Goal: Task Accomplishment & Management: Manage account settings

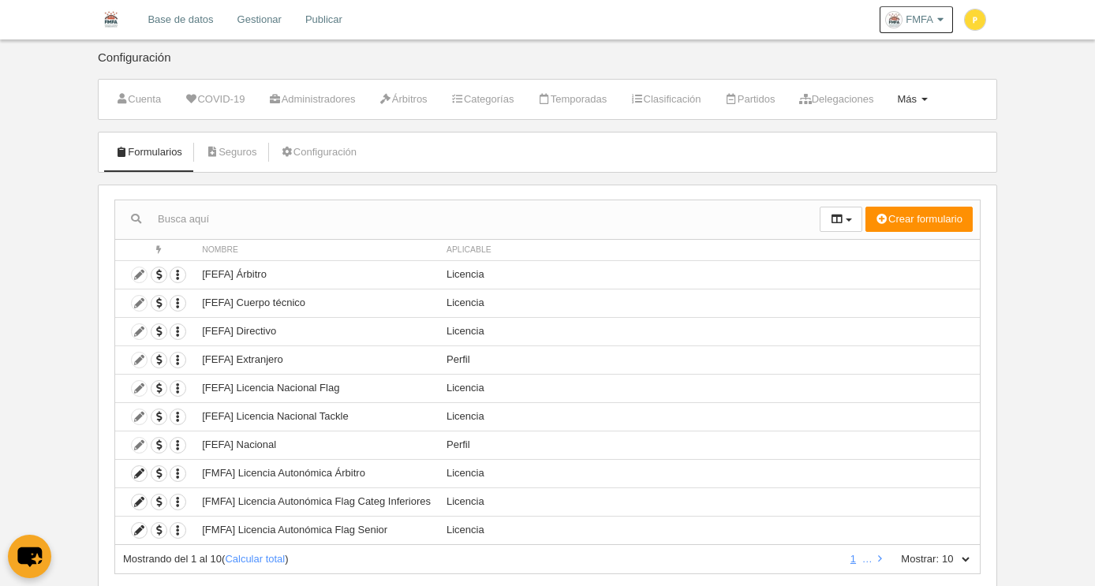
click at [916, 99] on span "Más" at bounding box center [907, 99] width 20 height 12
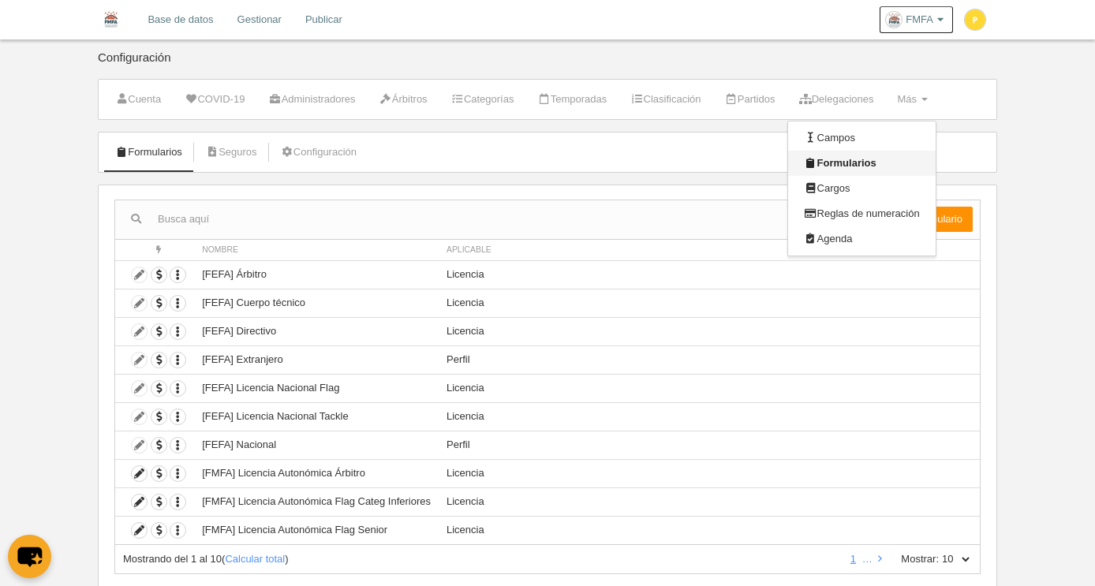
click at [891, 163] on link "Formularios" at bounding box center [861, 163] width 147 height 25
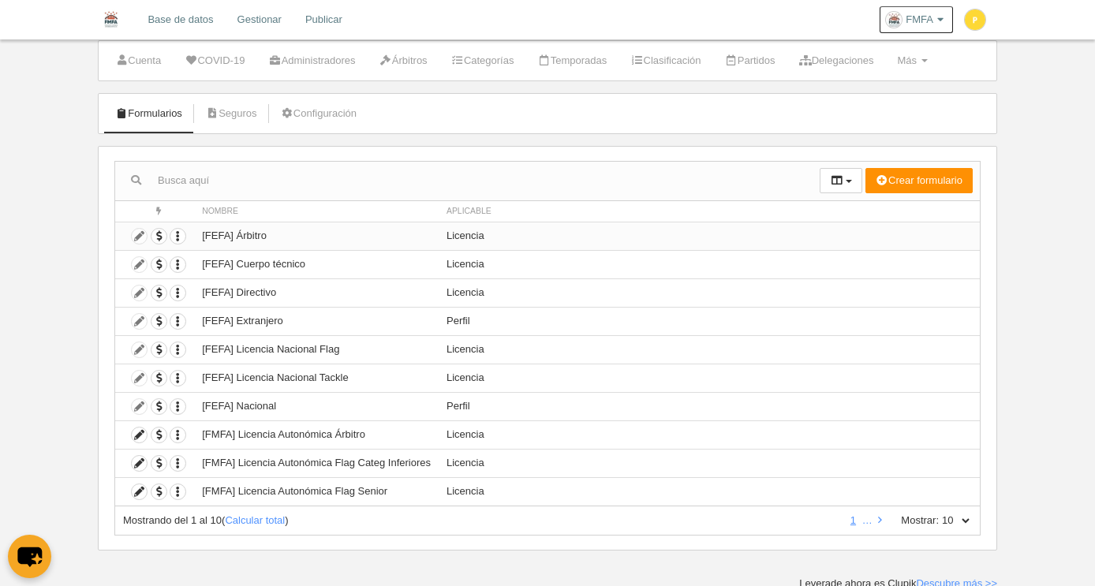
scroll to position [43, 0]
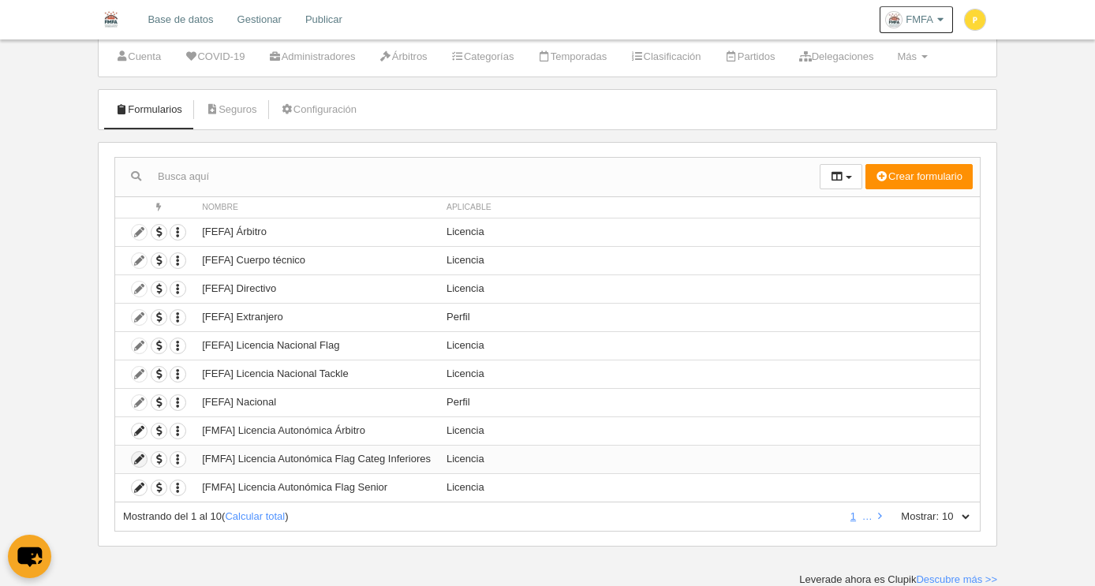
click at [140, 461] on icon at bounding box center [139, 459] width 15 height 15
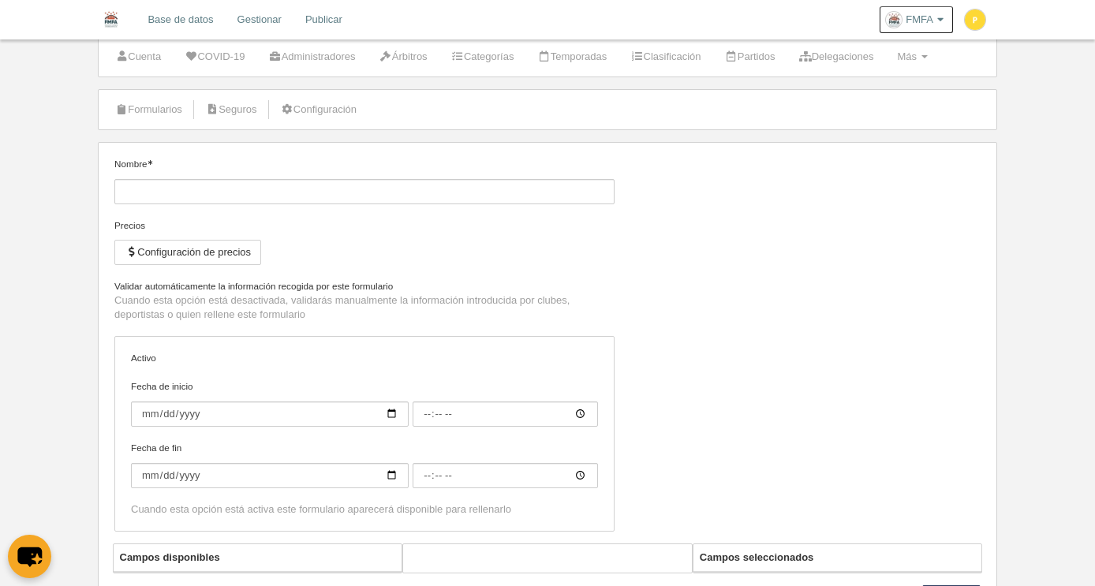
type input "[FMFA] Licencia Autonómica Flag Categ Inferiores"
checkbox input "true"
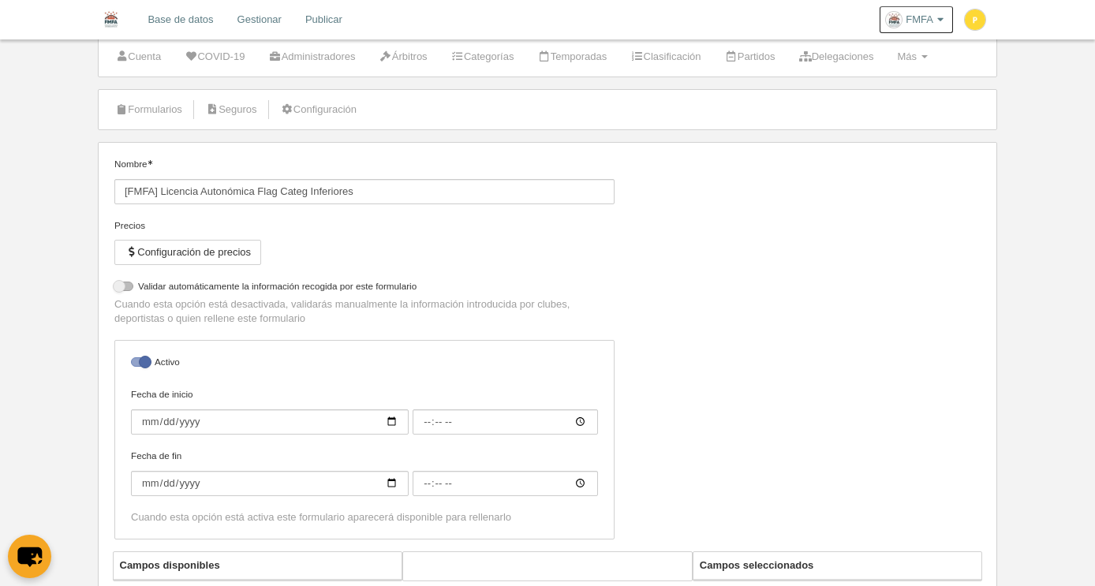
select select "selected"
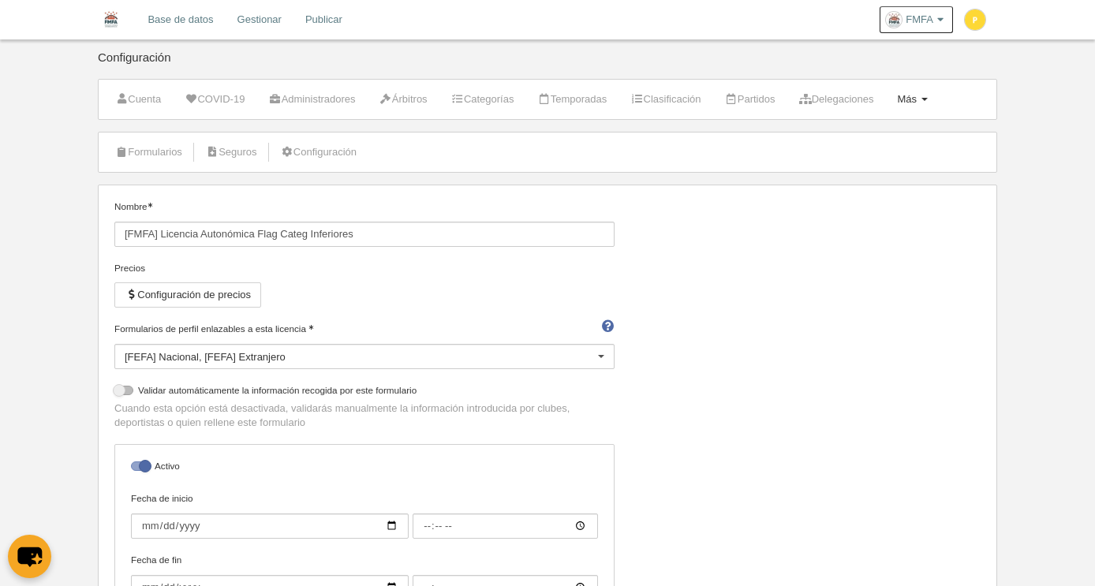
click at [935, 92] on link "Más Menú" at bounding box center [911, 100] width 47 height 24
click at [910, 165] on link "Formularios" at bounding box center [861, 163] width 147 height 25
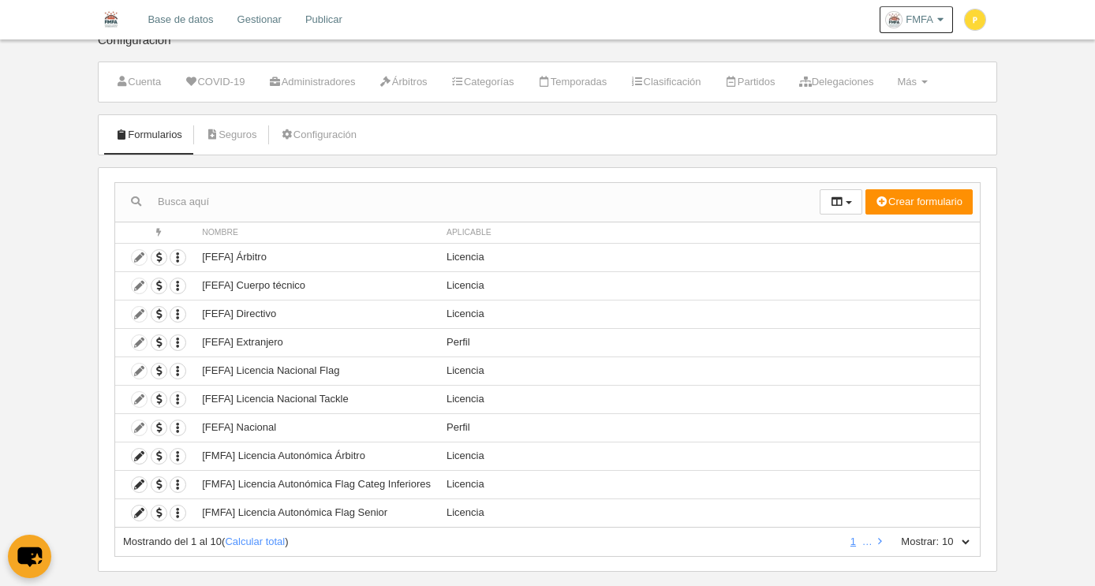
scroll to position [43, 0]
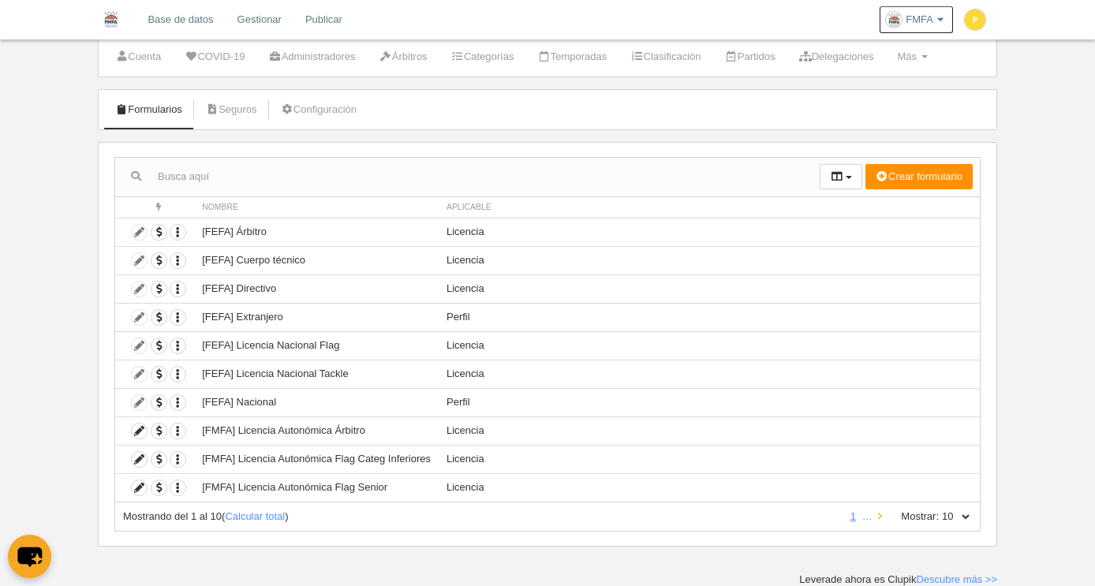
click at [878, 517] on icon at bounding box center [880, 516] width 4 height 10
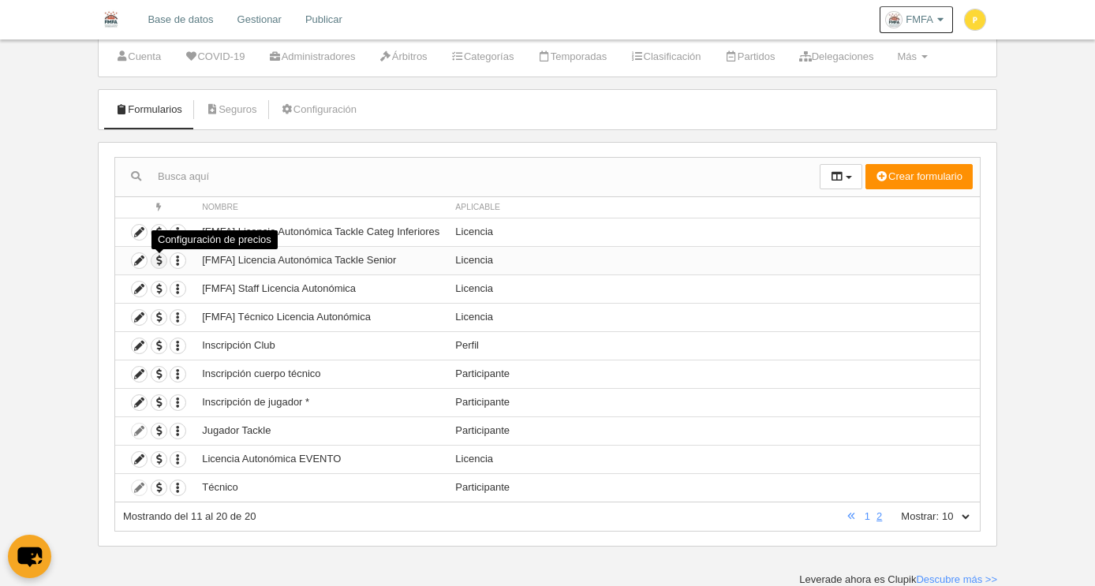
click at [162, 259] on span "button" at bounding box center [158, 260] width 15 height 15
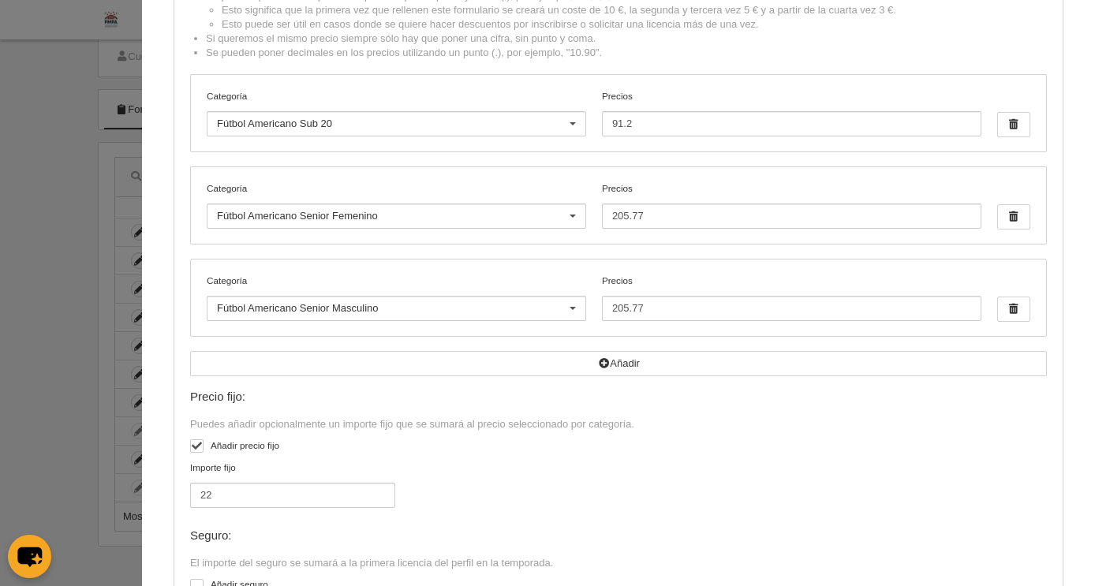
scroll to position [240, 0]
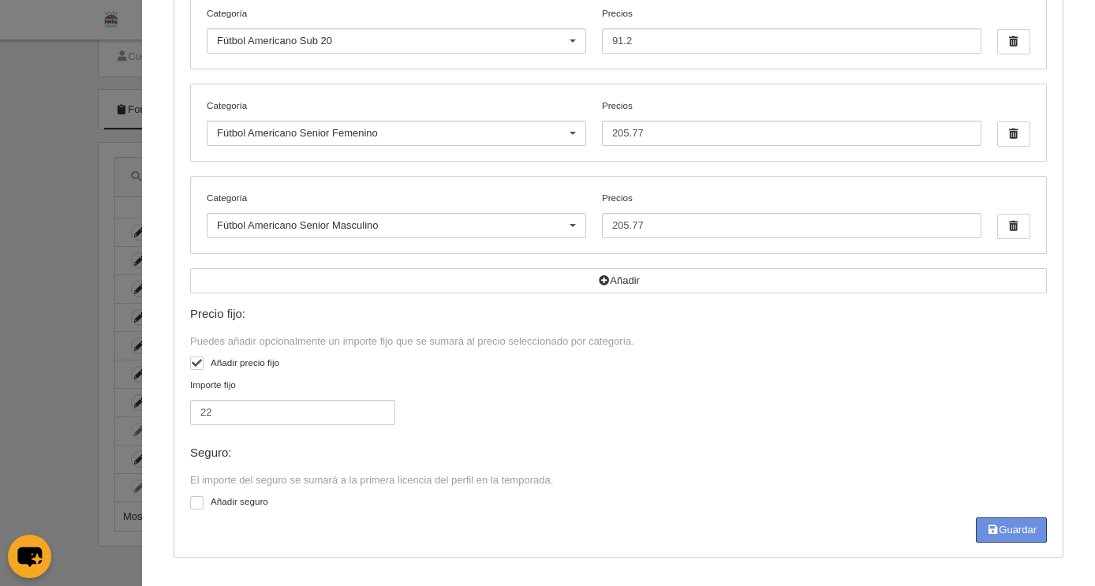
click at [1013, 524] on button "Guardar" at bounding box center [1011, 529] width 71 height 25
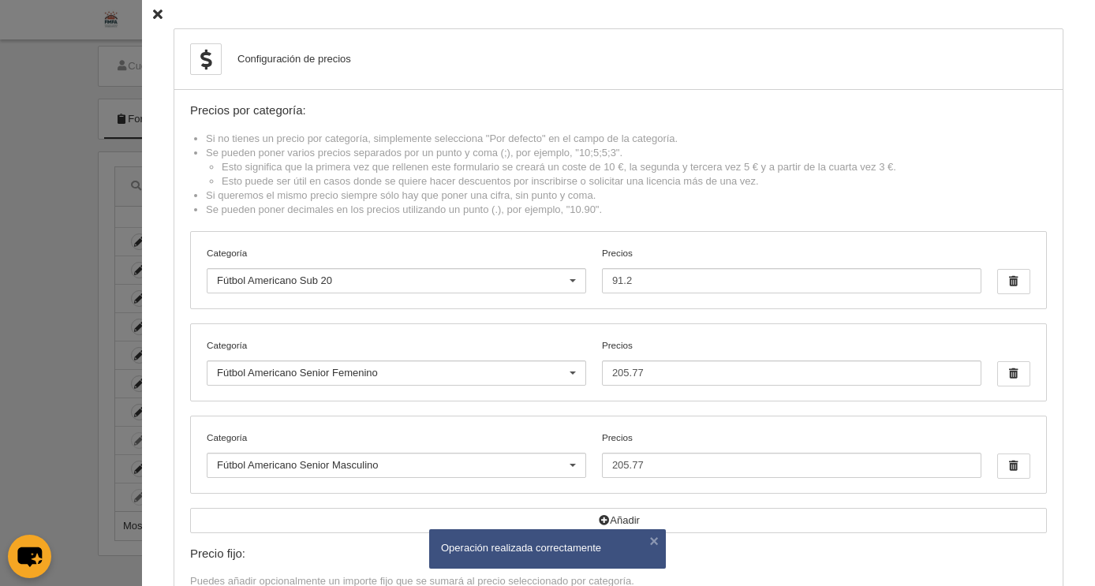
scroll to position [18, 0]
click at [153, 14] on icon at bounding box center [157, 14] width 9 height 10
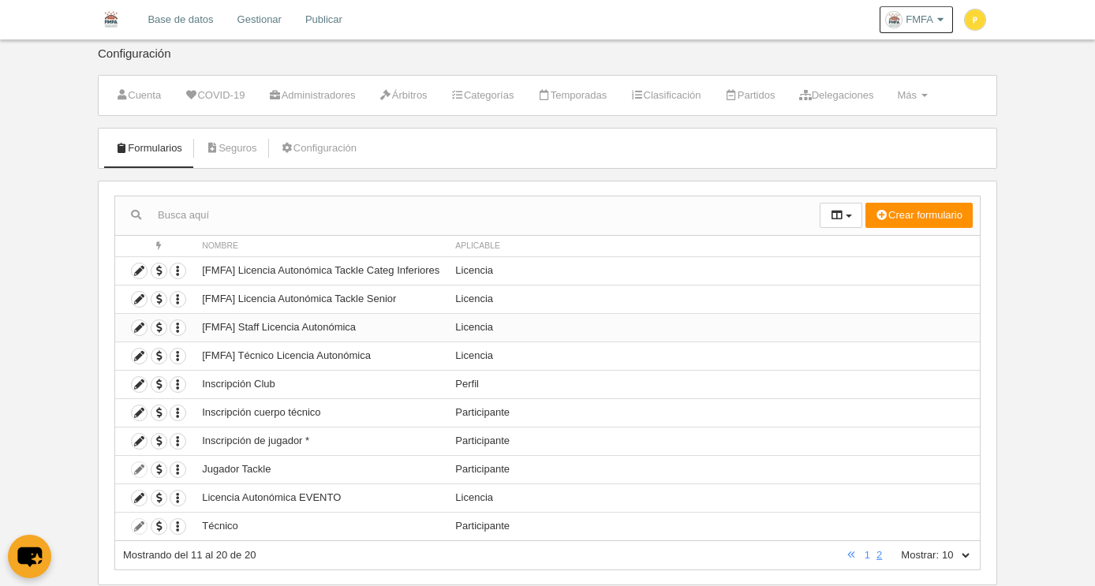
scroll to position [0, 0]
